Goal: Information Seeking & Learning: Learn about a topic

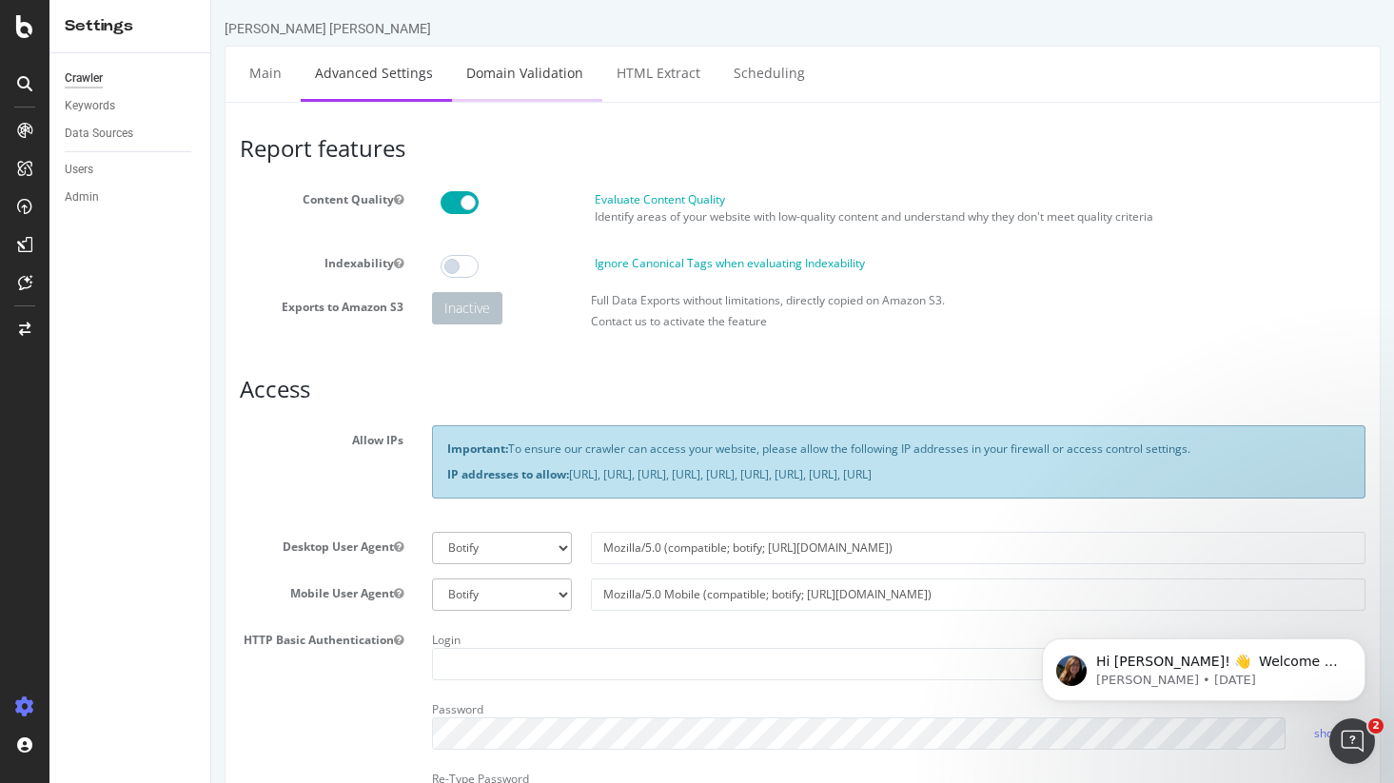
click at [524, 72] on link "Domain Validation" at bounding box center [525, 73] width 146 height 52
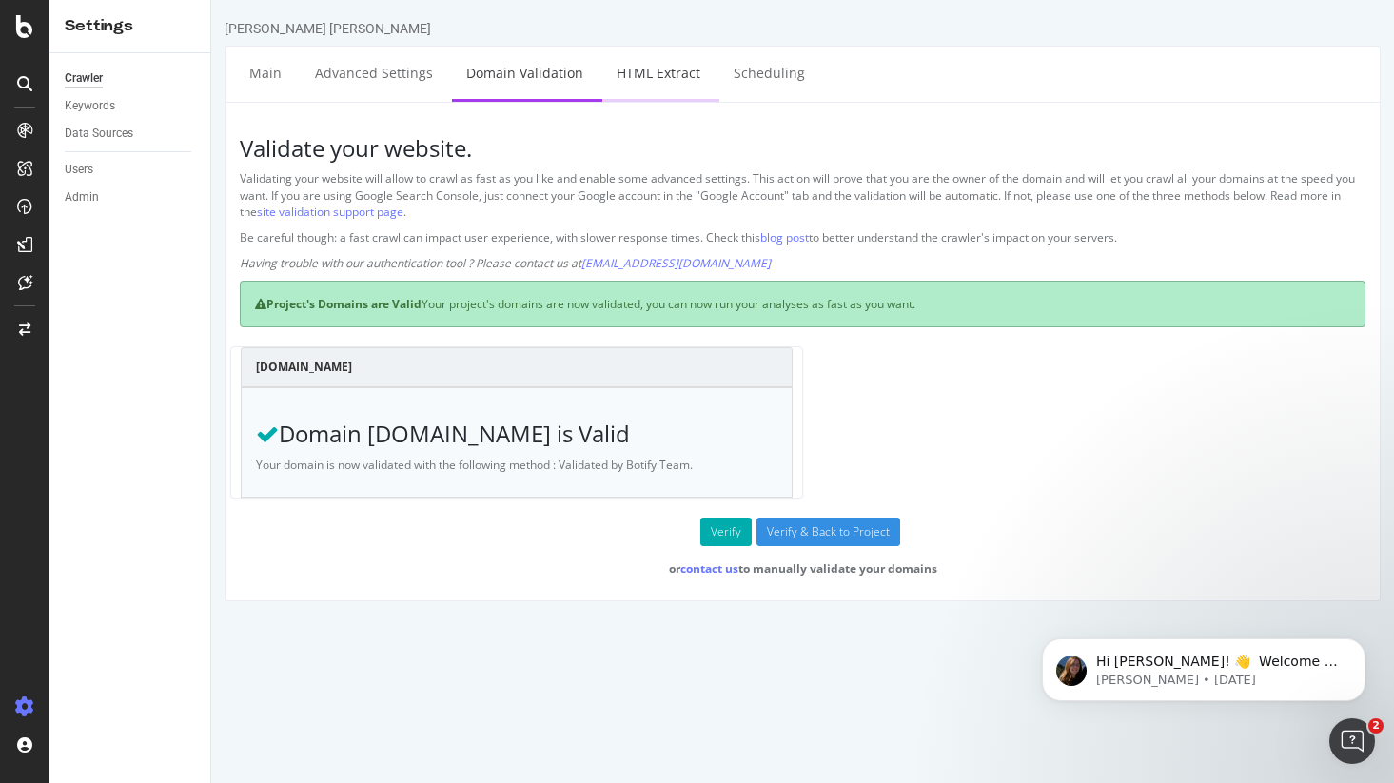
click at [658, 69] on link "HTML Extract" at bounding box center [658, 73] width 112 height 52
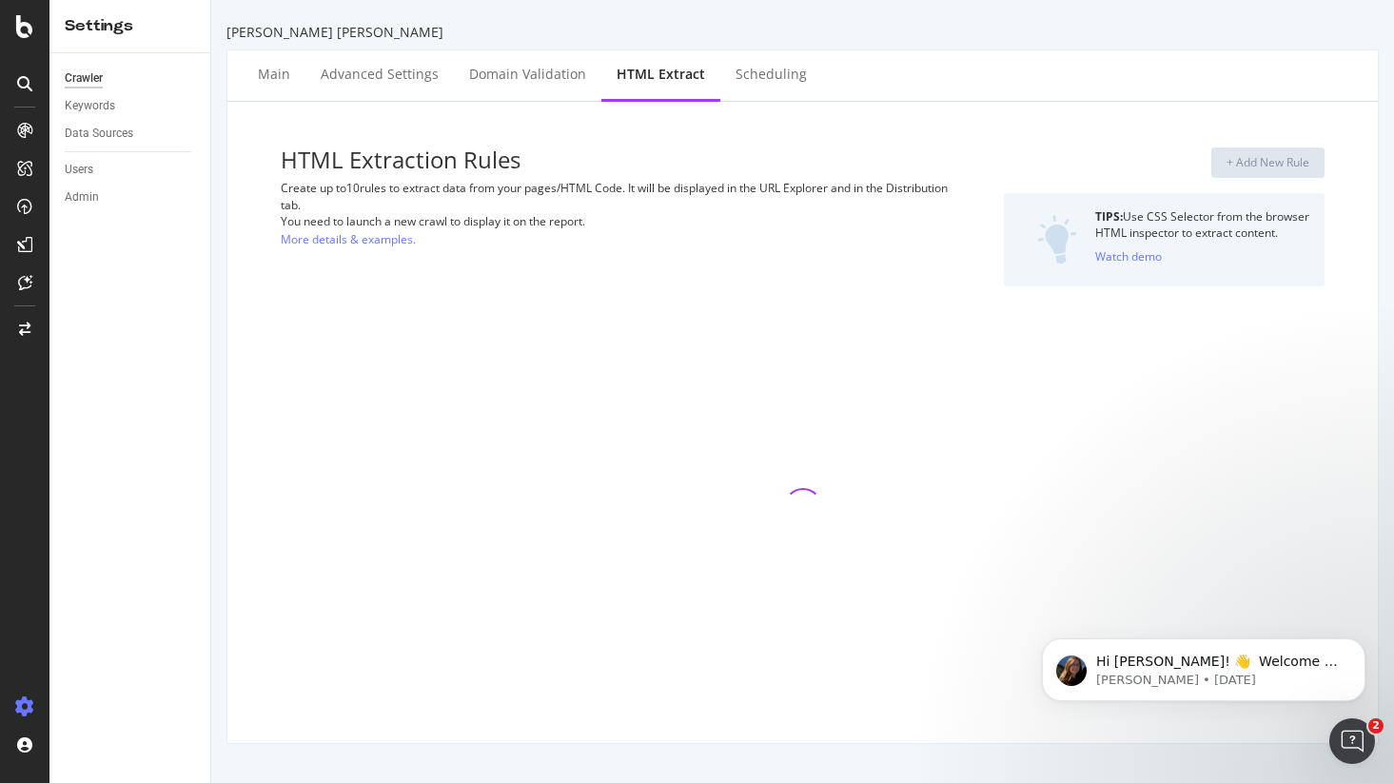
select select "html.length"
select select "exist"
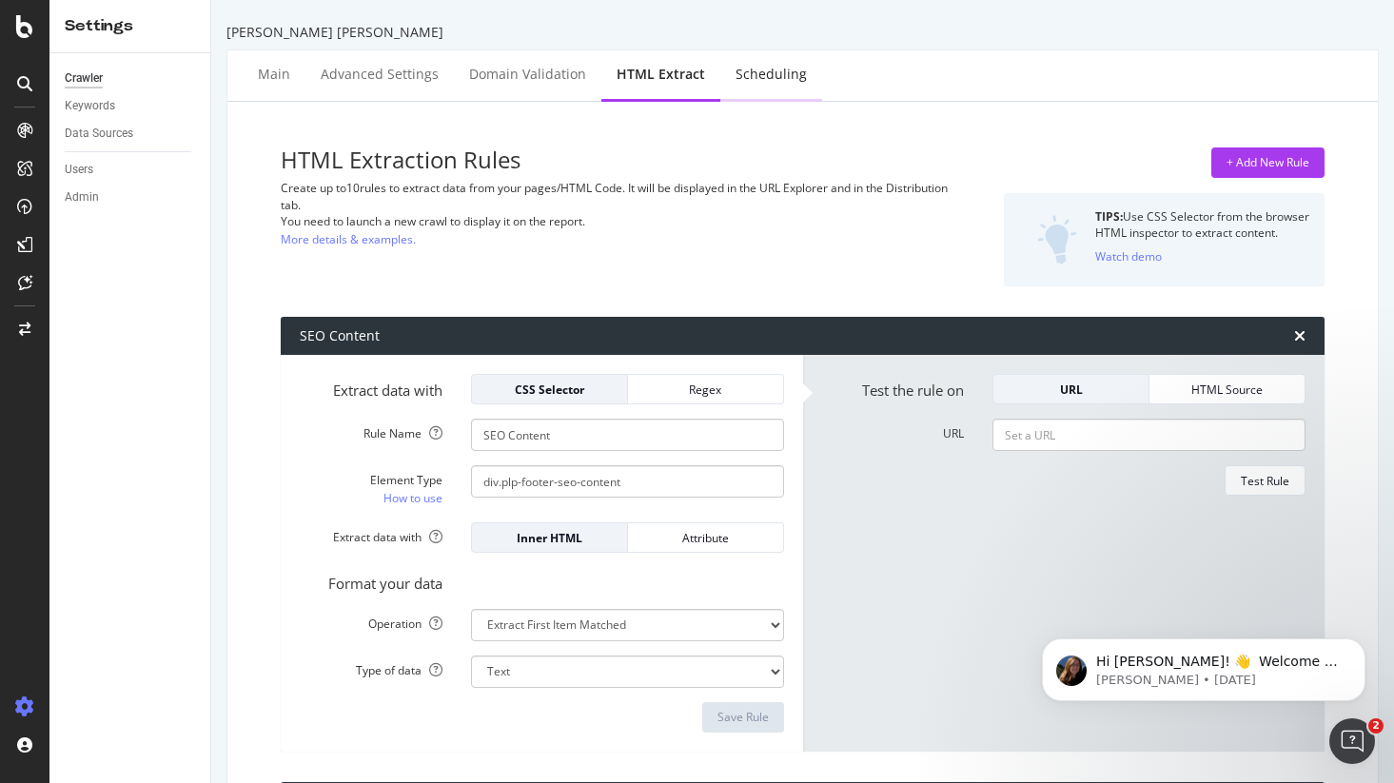
click at [762, 81] on div "Scheduling" at bounding box center [770, 74] width 71 height 19
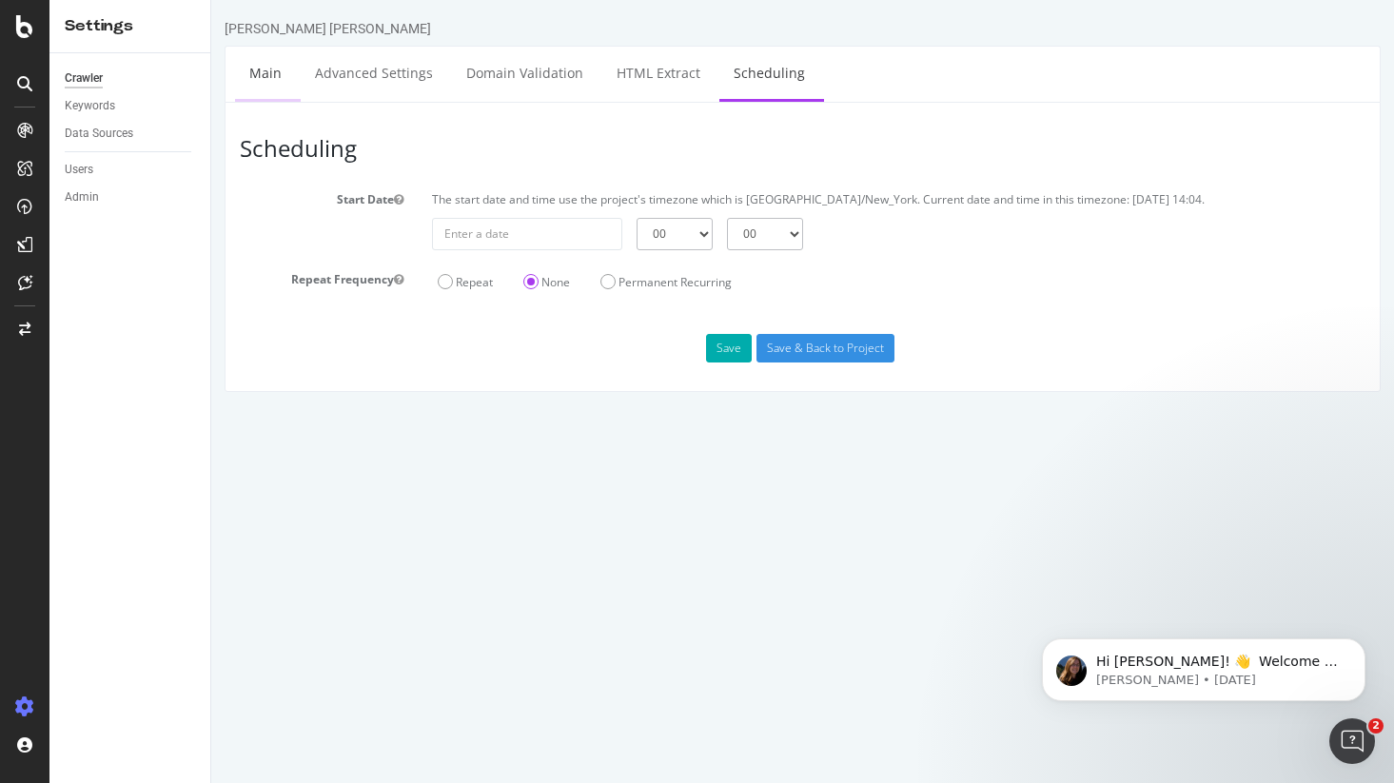
click at [263, 70] on link "Main" at bounding box center [265, 73] width 61 height 52
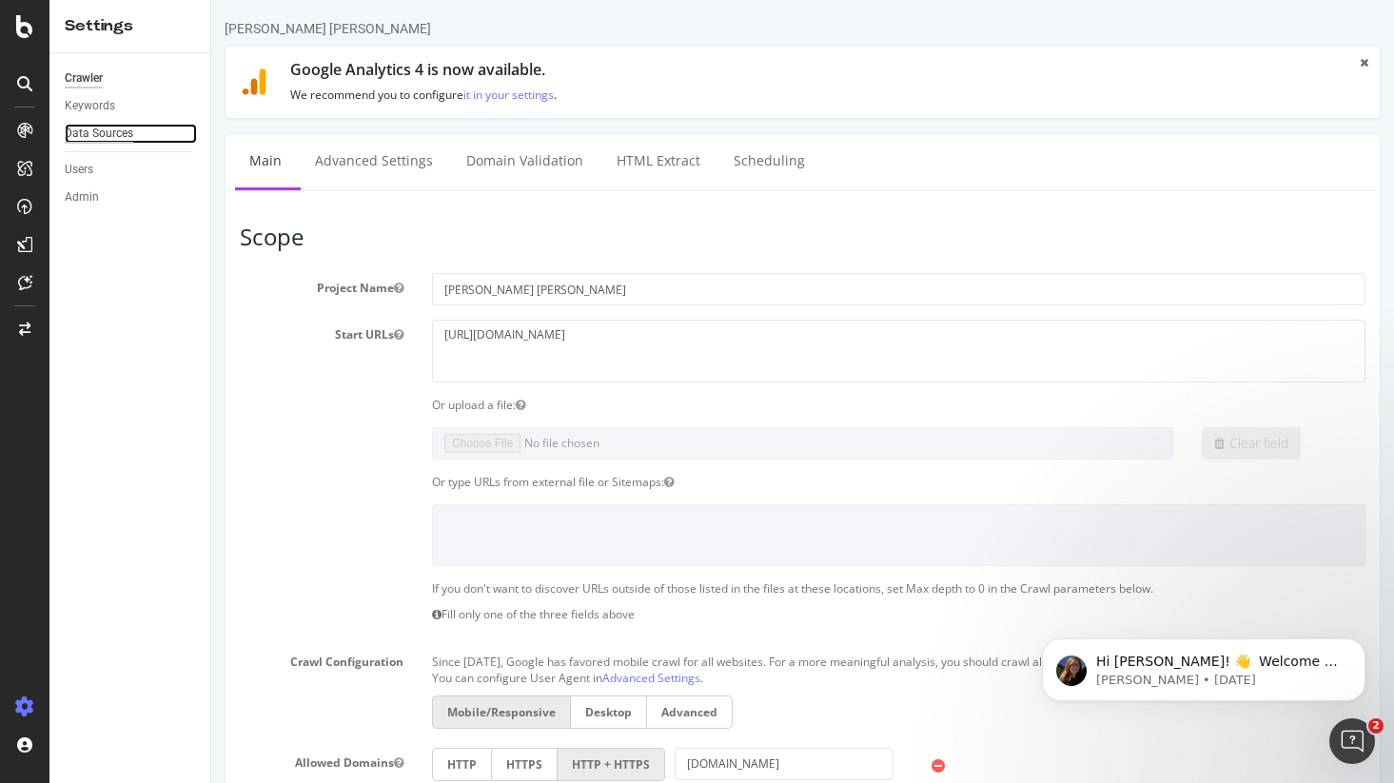
click at [109, 136] on div "Data Sources" at bounding box center [99, 134] width 68 height 20
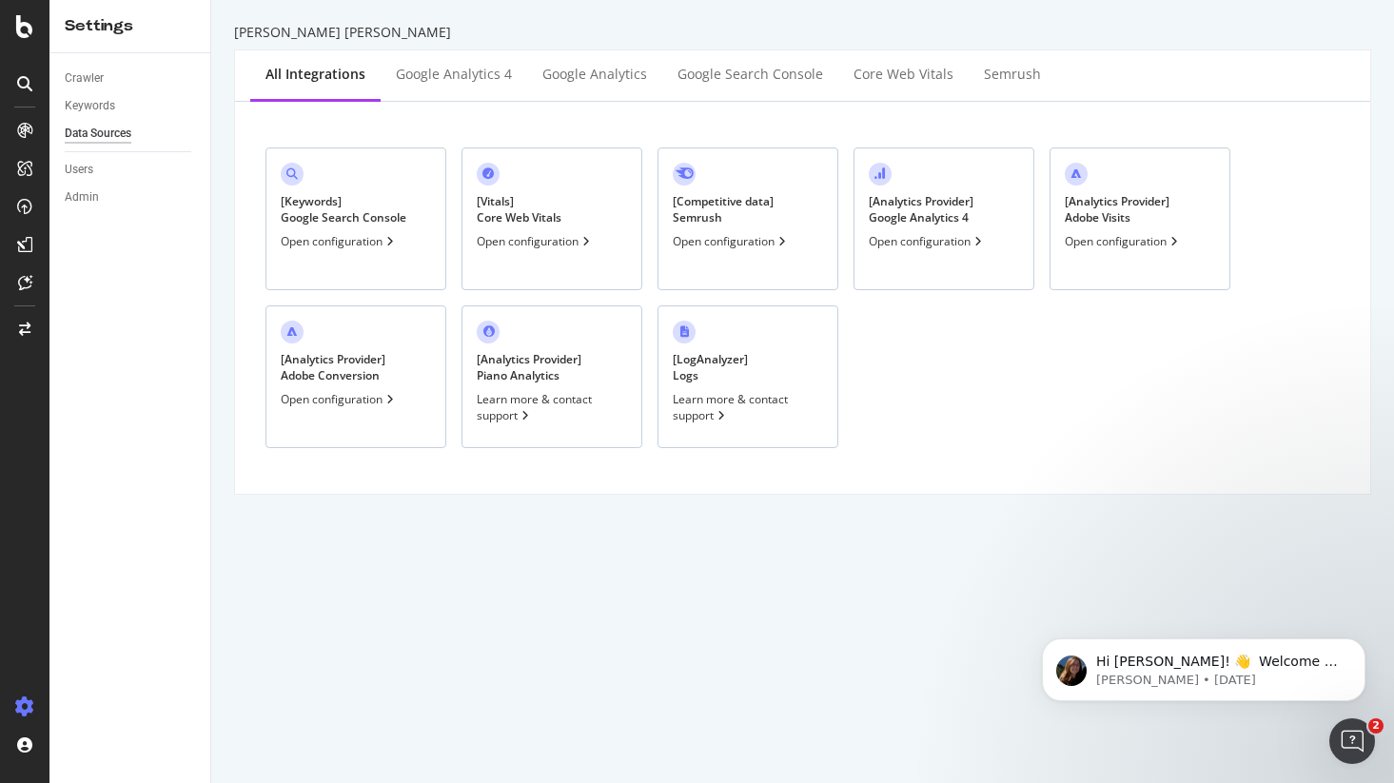
click at [569, 219] on div "[ Vitals ] Core Web Vitals Open configuration" at bounding box center [551, 218] width 181 height 143
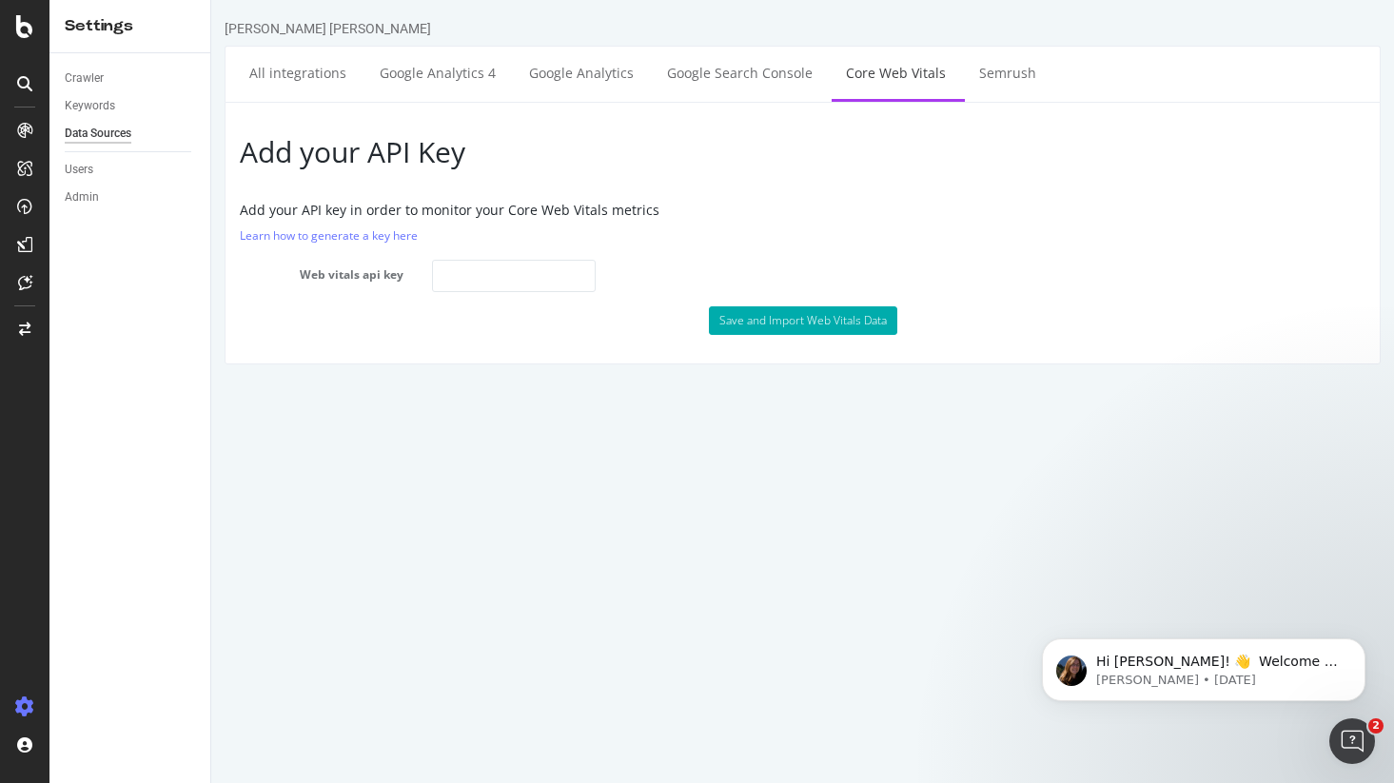
click at [455, 383] on html "[PERSON_NAME] [PERSON_NAME] All integrations Google Analytics 4 Google Analytic…" at bounding box center [802, 191] width 1182 height 383
click at [98, 79] on div "Crawler" at bounding box center [84, 78] width 39 height 20
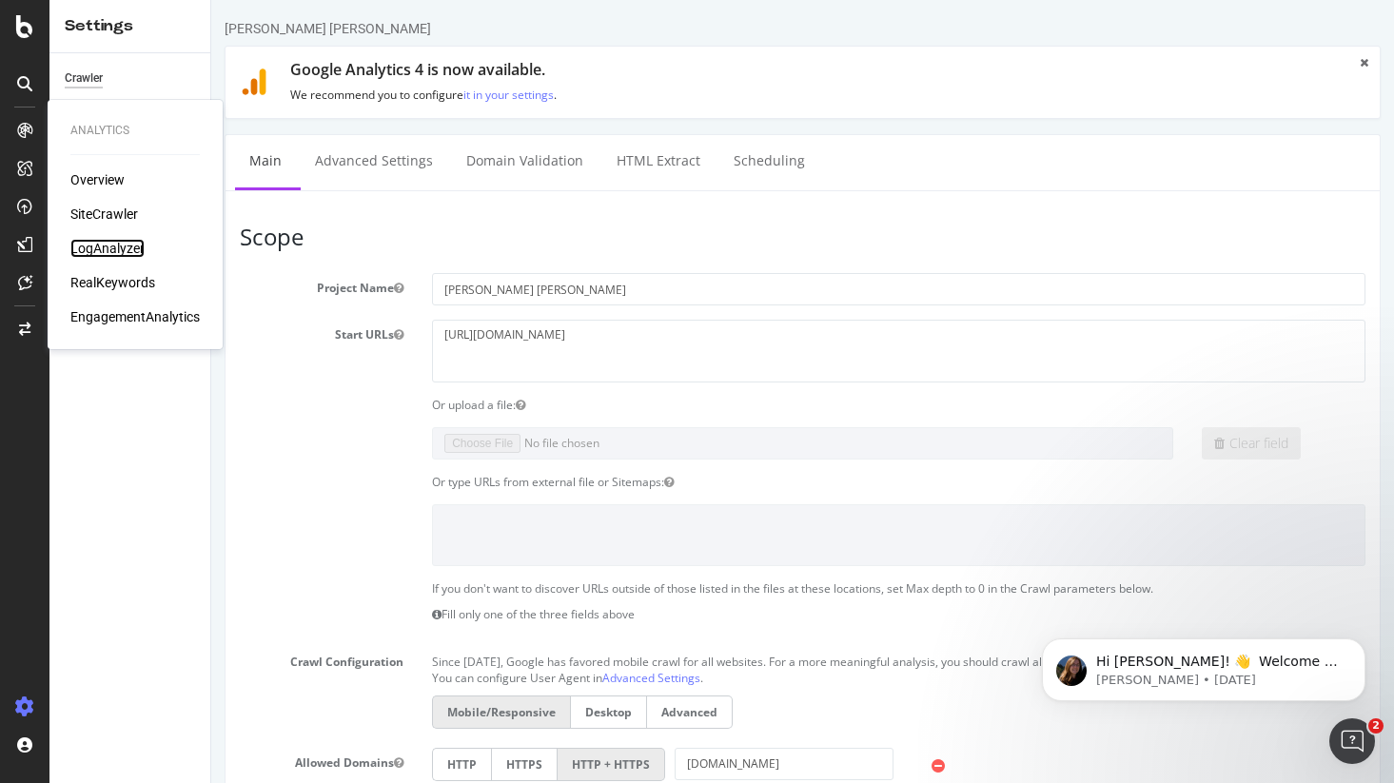
click at [111, 252] on div "LogAnalyzer" at bounding box center [107, 248] width 74 height 19
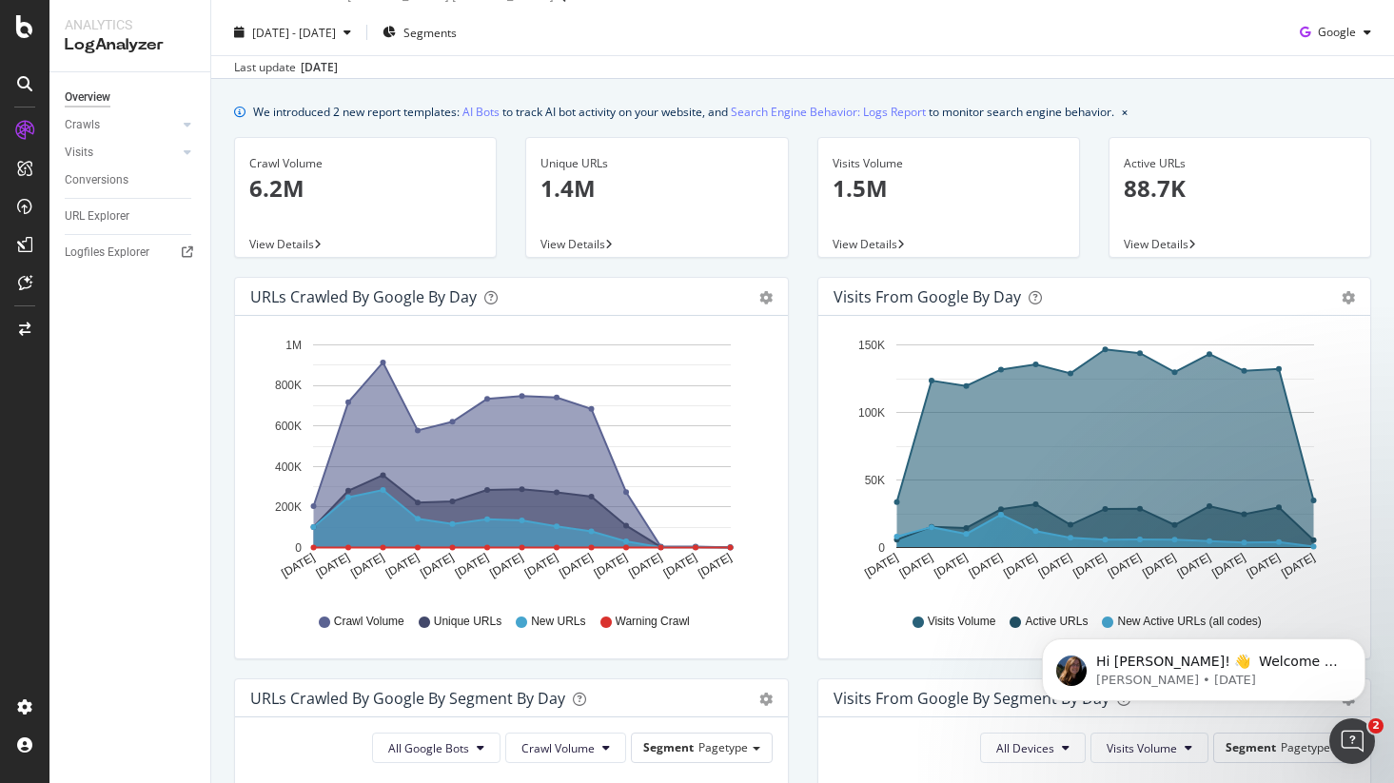
scroll to position [16, 0]
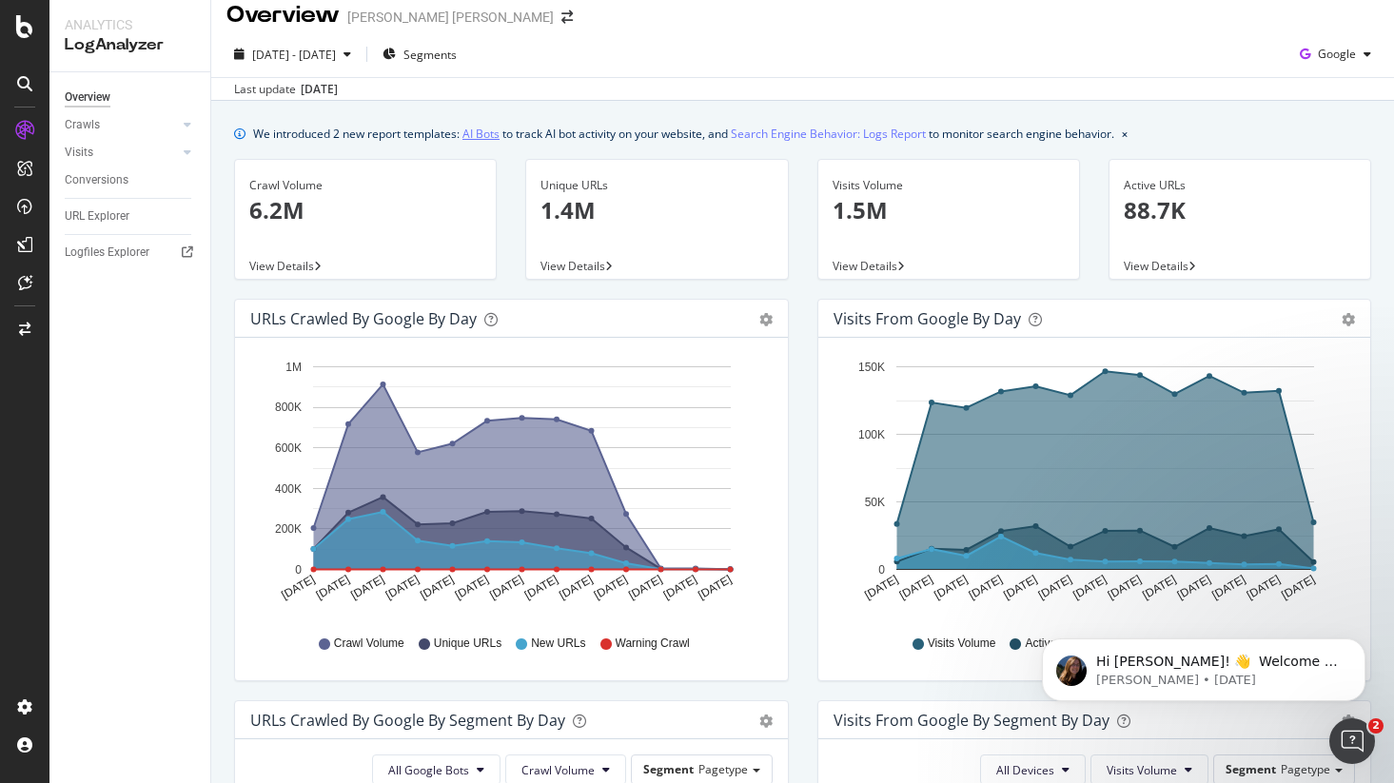
click at [495, 135] on link "AI Bots" at bounding box center [480, 134] width 37 height 20
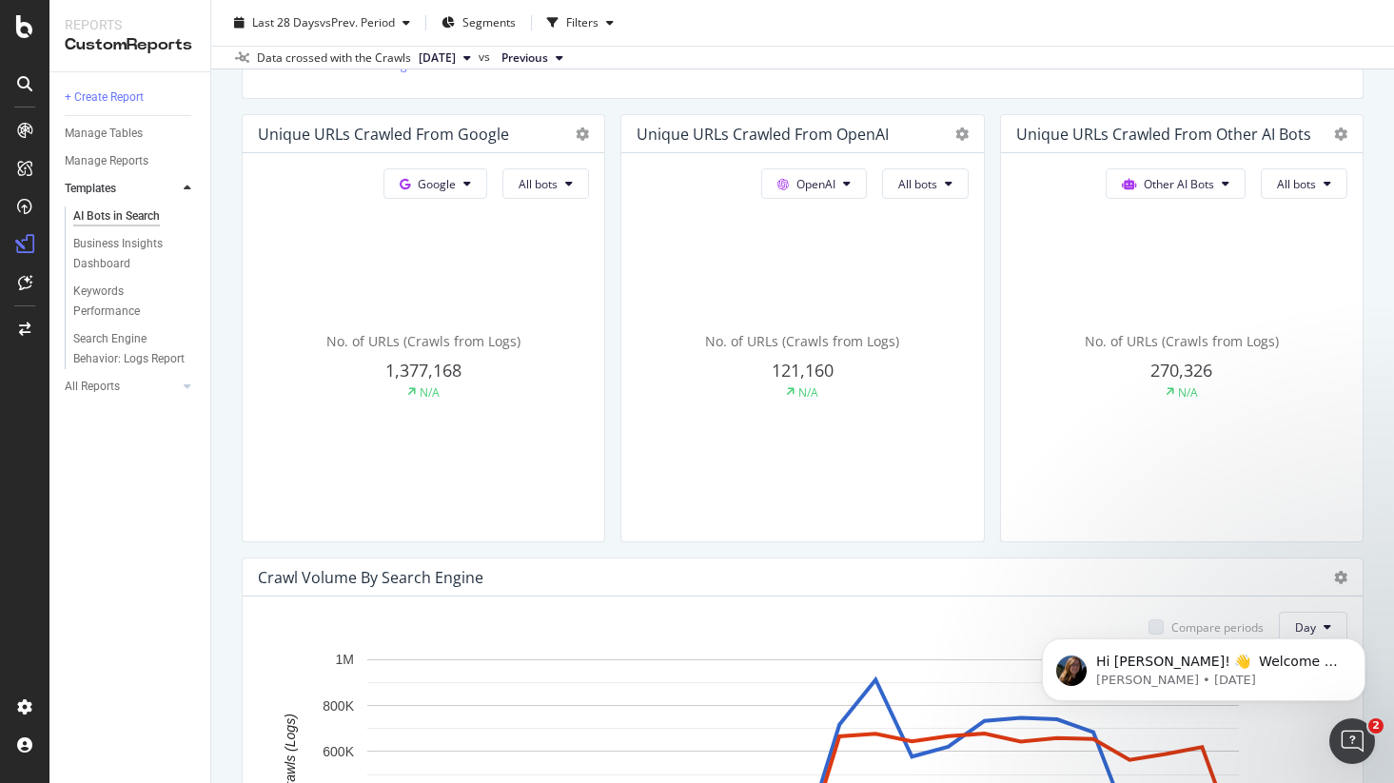
scroll to position [453, 0]
click at [471, 182] on icon at bounding box center [467, 184] width 8 height 11
click at [845, 182] on icon at bounding box center [847, 184] width 8 height 11
click at [589, 180] on button "All bots" at bounding box center [545, 184] width 87 height 30
click at [589, 214] on div "No. of URLs (Crawls from Logs) 121,160 N/A" at bounding box center [423, 367] width 331 height 320
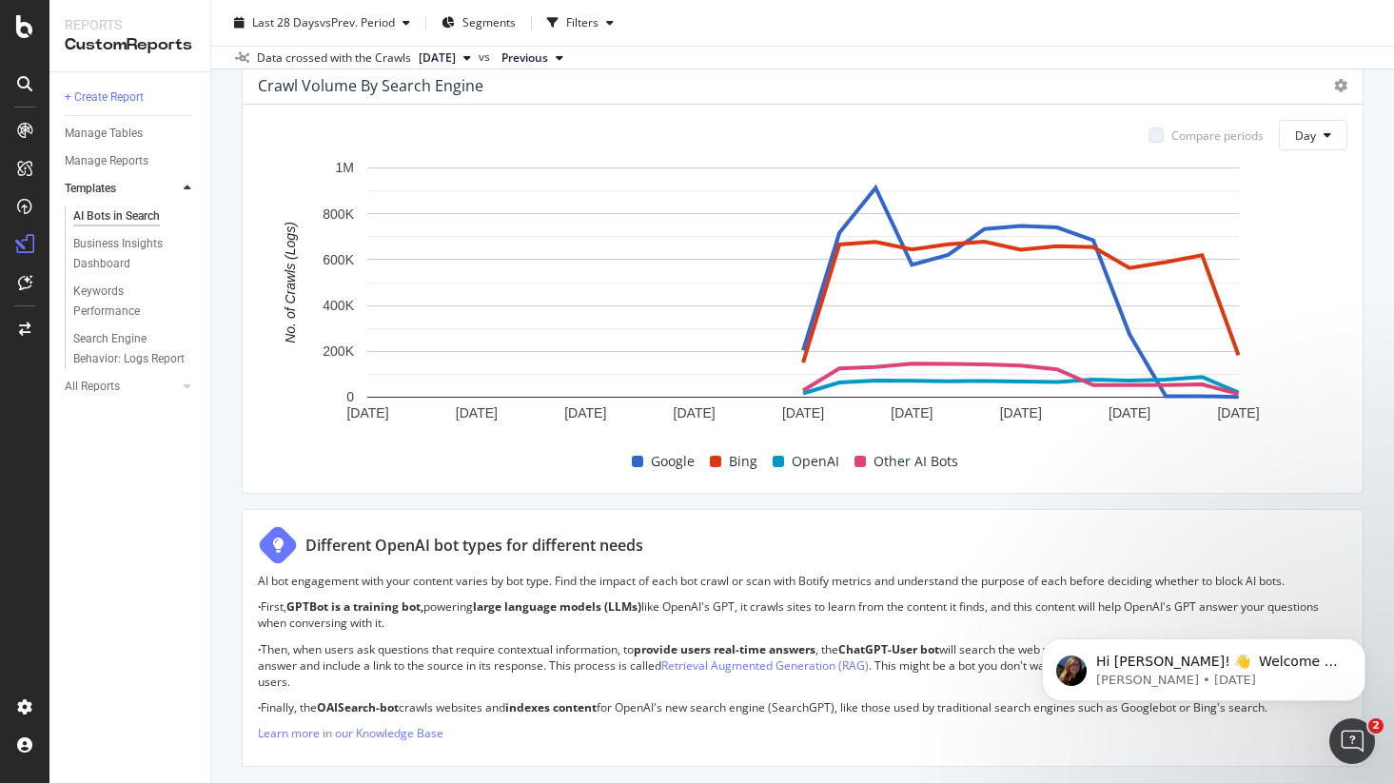
scroll to position [945, 0]
